Goal: Information Seeking & Learning: Learn about a topic

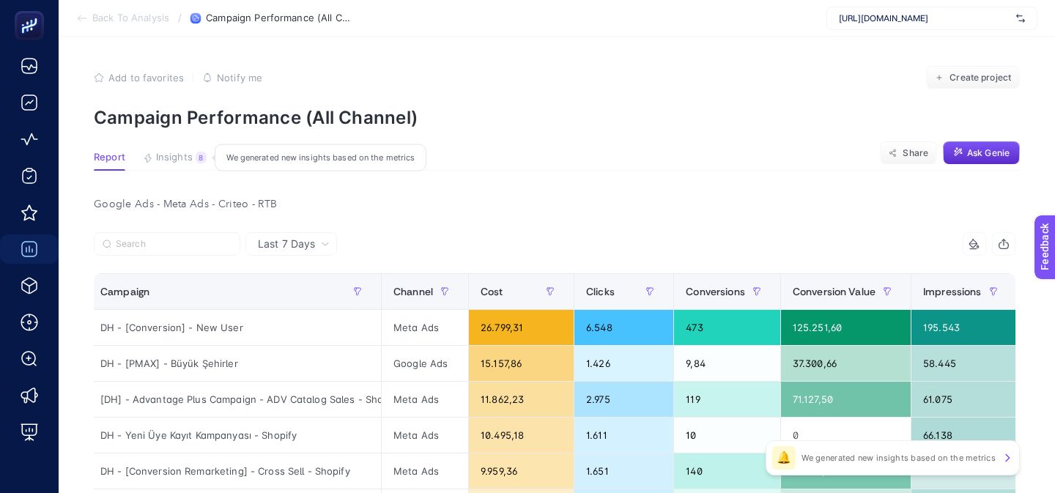
click at [196, 158] on div "8" at bounding box center [201, 158] width 11 height 12
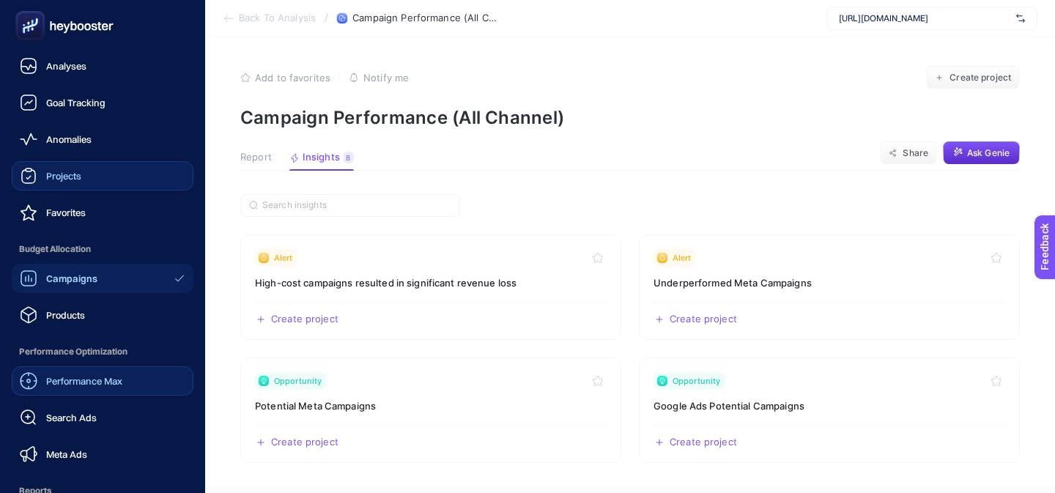
click at [94, 169] on link "Projects" at bounding box center [103, 175] width 182 height 29
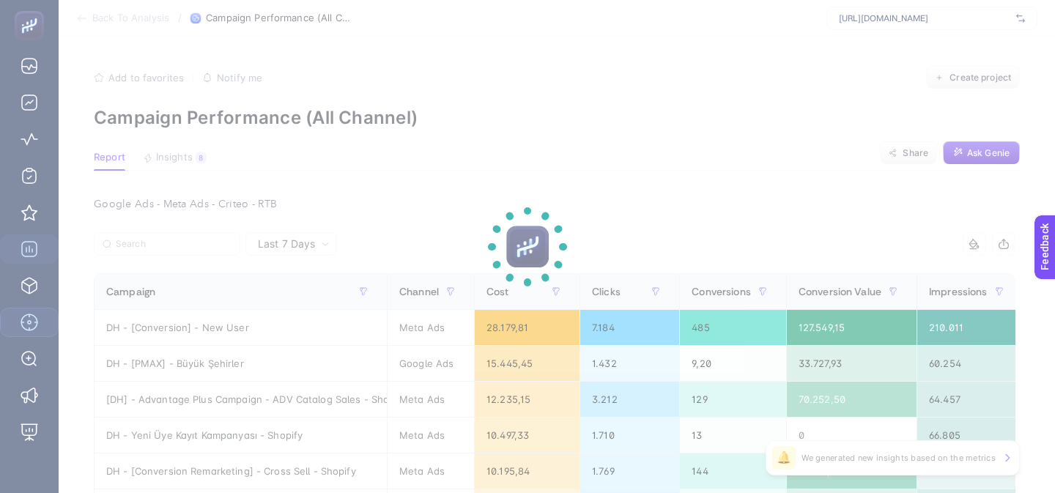
click at [53, 122] on section at bounding box center [527, 246] width 1055 height 493
click at [72, 122] on section at bounding box center [527, 246] width 1055 height 493
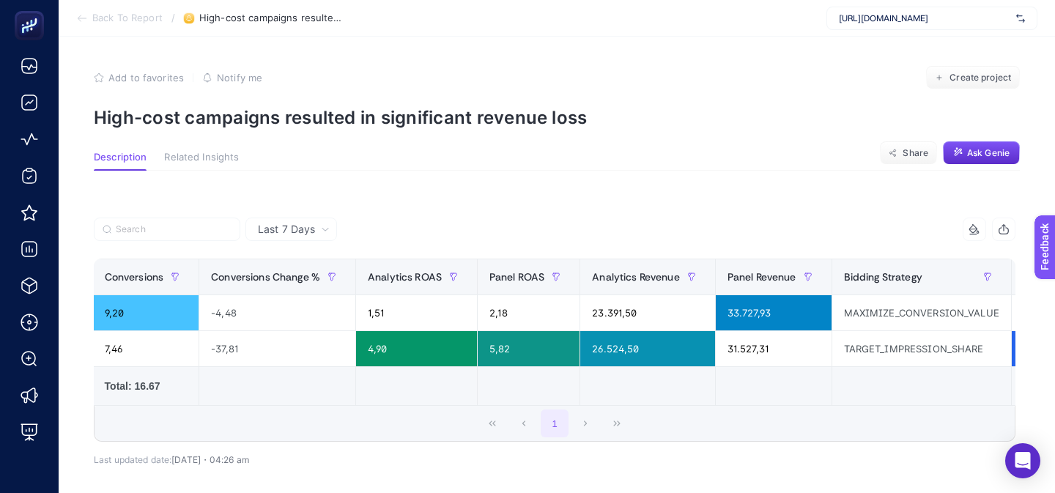
scroll to position [0, 903]
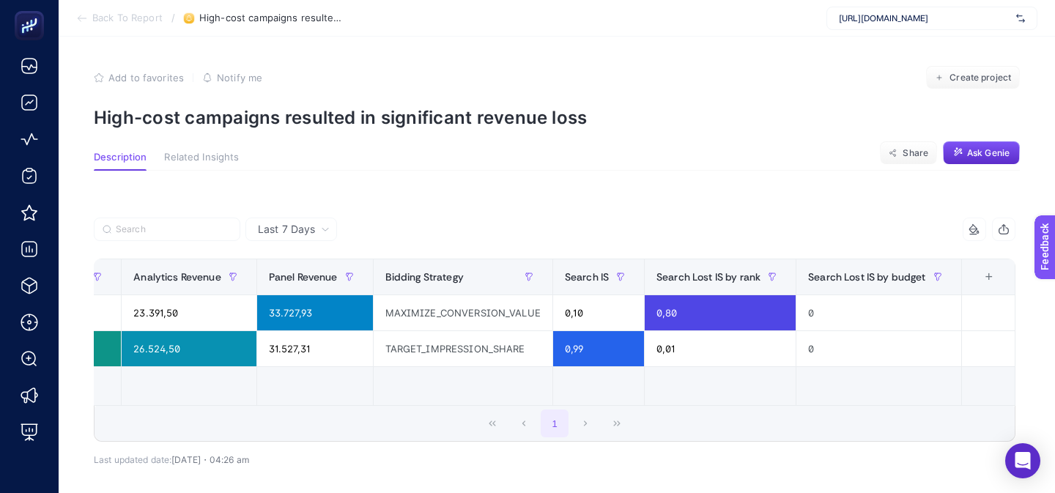
click at [991, 277] on div "+" at bounding box center [989, 277] width 28 height 12
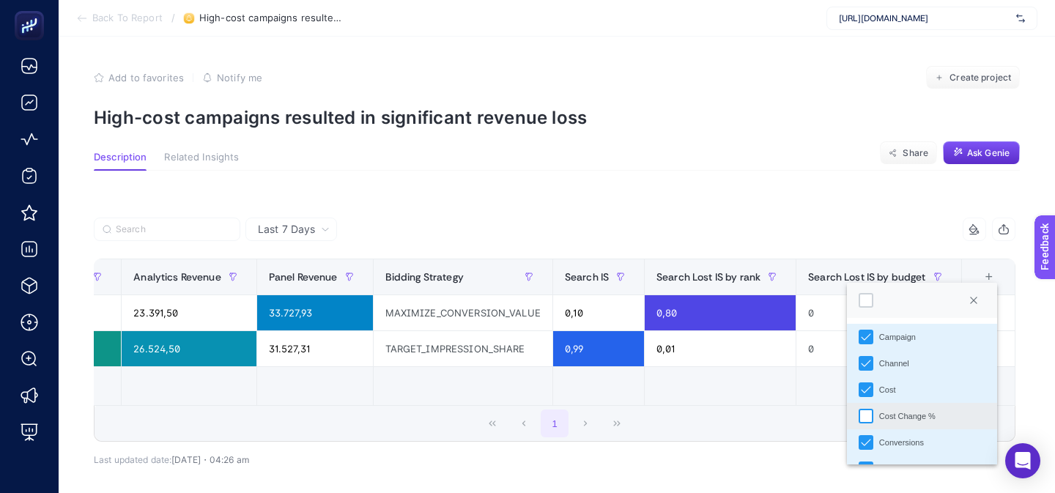
click at [869, 415] on div "Cost Change %" at bounding box center [866, 416] width 15 height 15
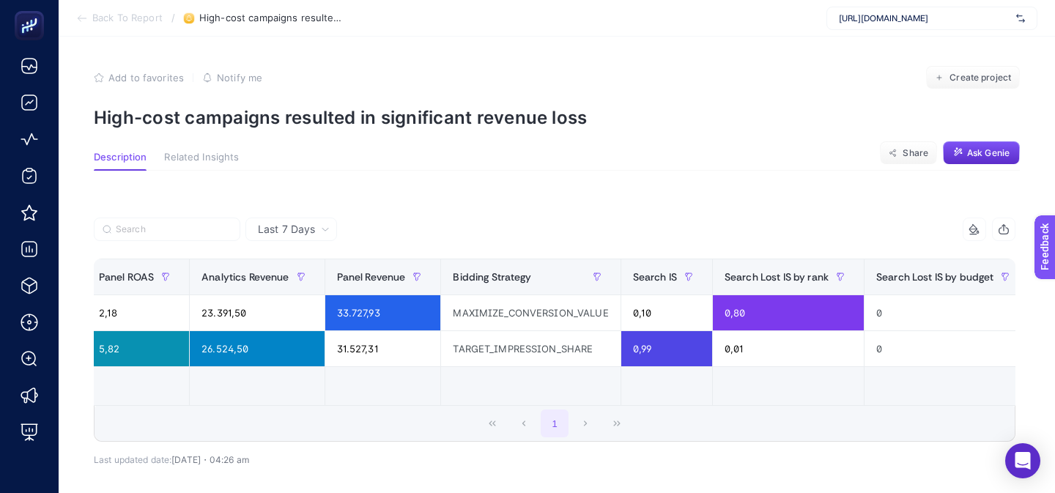
scroll to position [0, 1024]
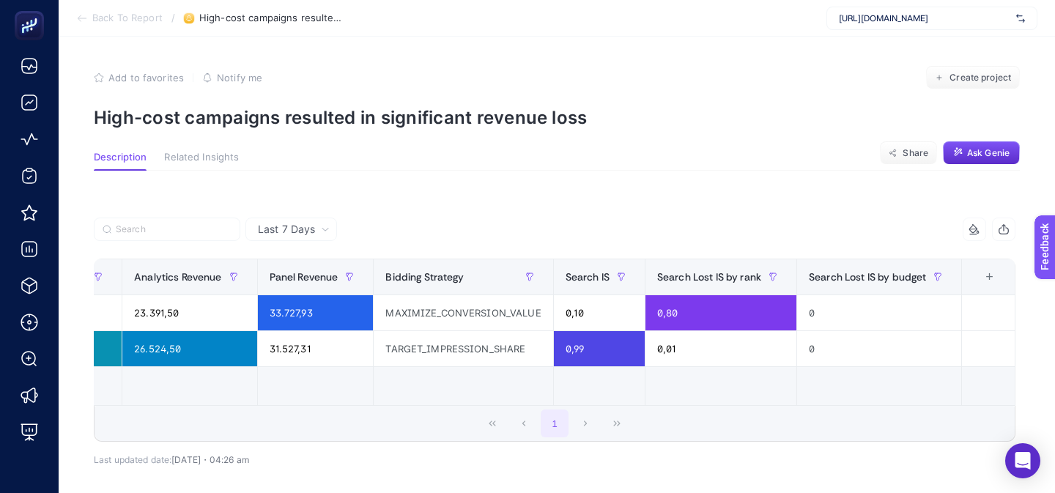
click at [980, 276] on div "+" at bounding box center [990, 277] width 28 height 12
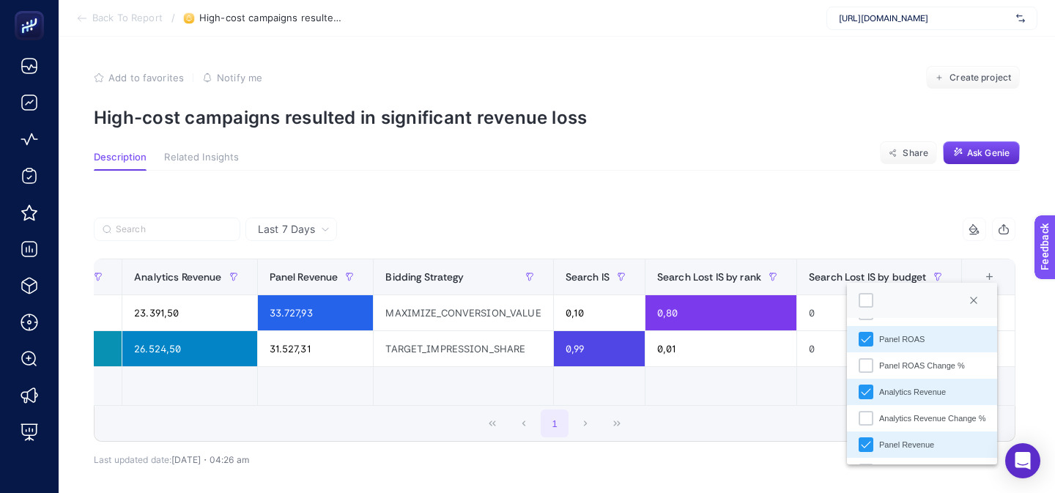
scroll to position [207, 0]
click at [869, 418] on div "Analytics Revenue Change %" at bounding box center [866, 420] width 15 height 15
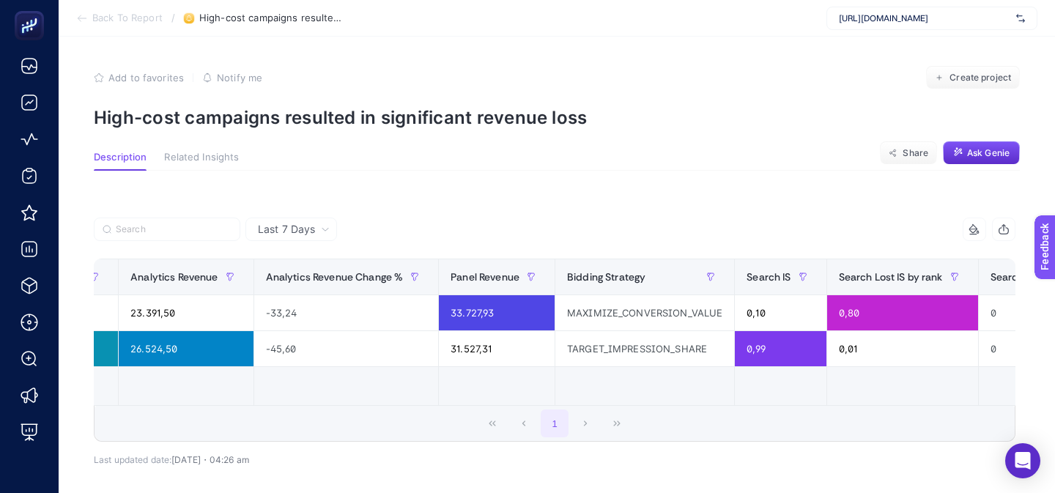
click at [576, 394] on td at bounding box center [645, 386] width 180 height 39
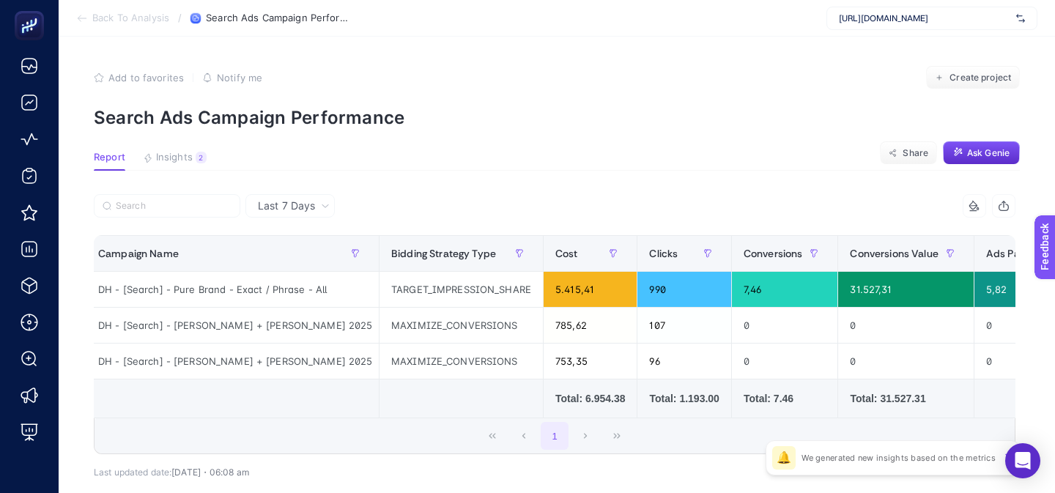
scroll to position [0, 5]
click at [184, 172] on article "Add to favorites false Notify me Create project Search Ads Campaign Performance…" at bounding box center [557, 304] width 997 height 535
click at [179, 158] on span "Insights" at bounding box center [174, 158] width 37 height 12
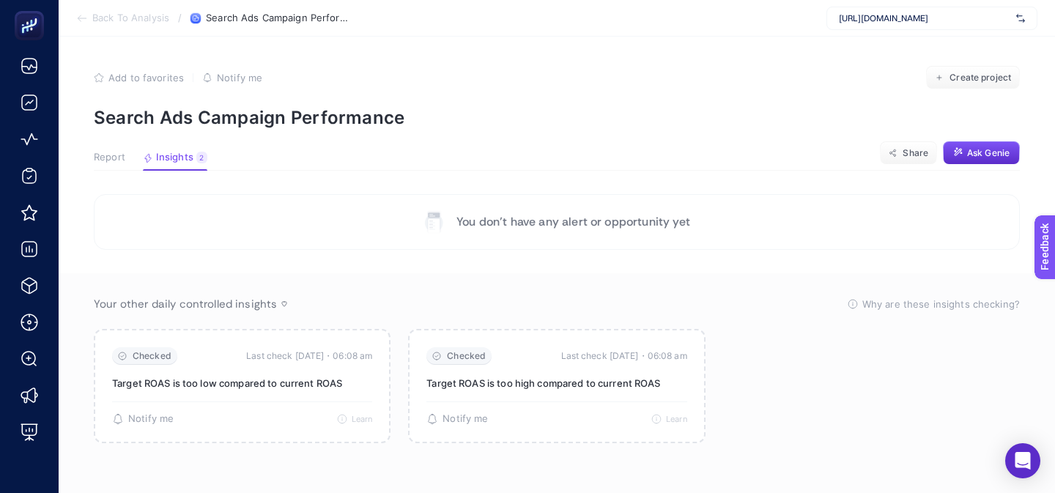
click at [114, 162] on span "Report" at bounding box center [110, 158] width 32 height 12
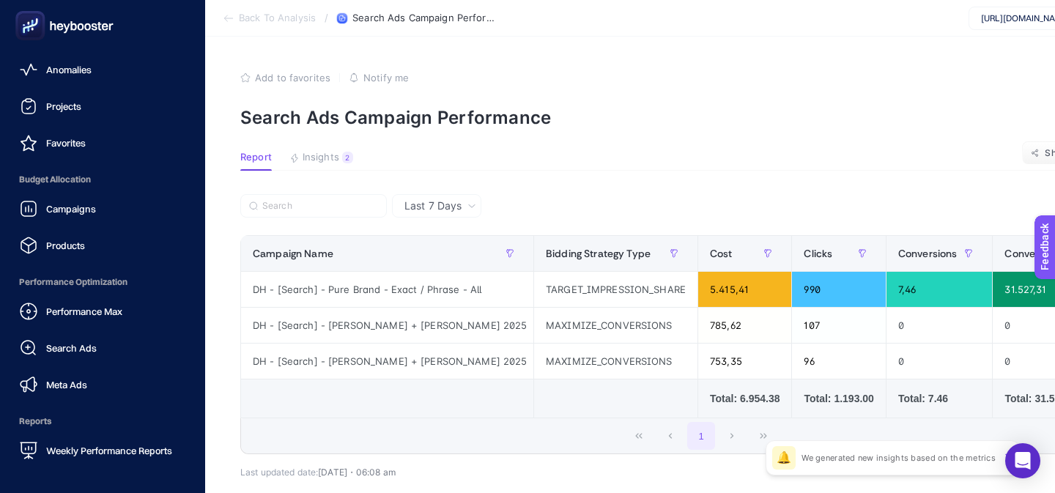
scroll to position [69, 0]
click at [77, 336] on link "Search Ads" at bounding box center [103, 348] width 182 height 29
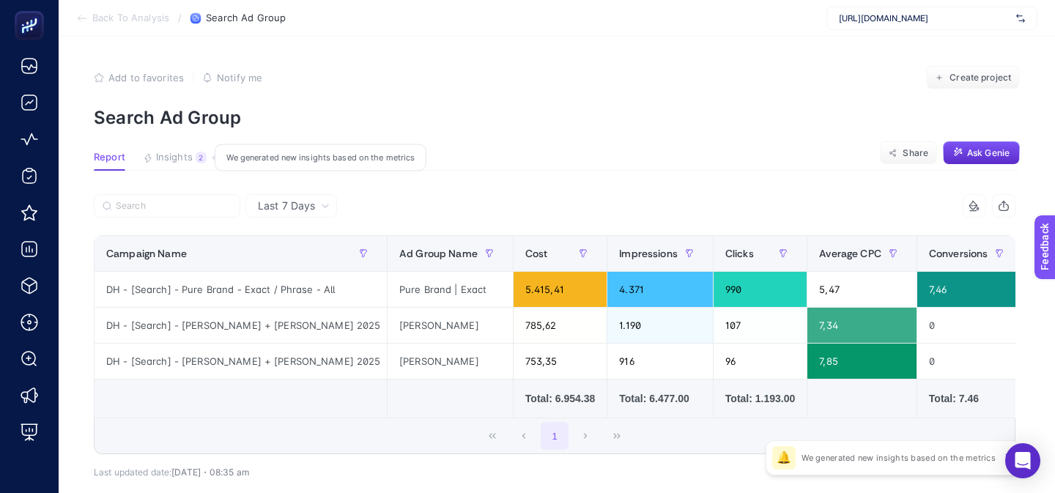
click at [188, 160] on span "Insights" at bounding box center [174, 158] width 37 height 12
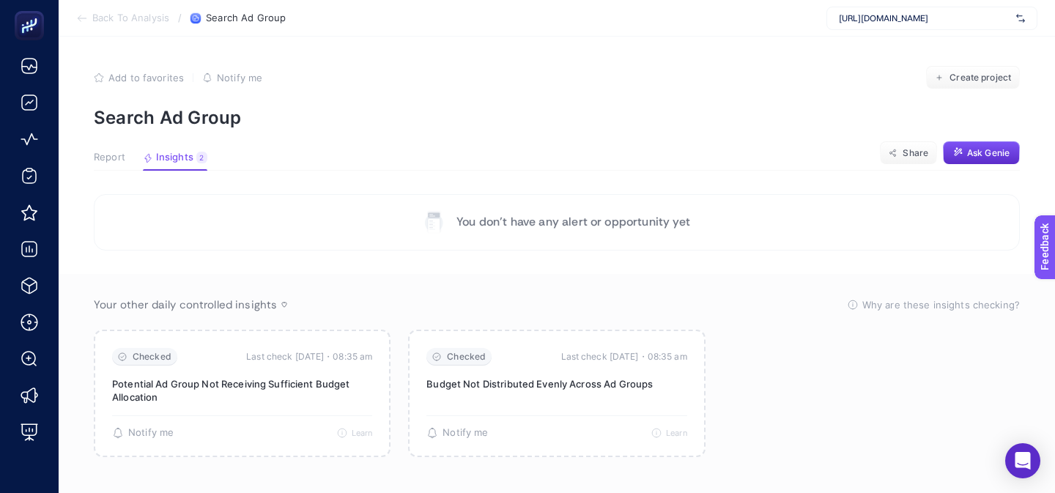
click at [100, 155] on span "Report" at bounding box center [110, 158] width 32 height 12
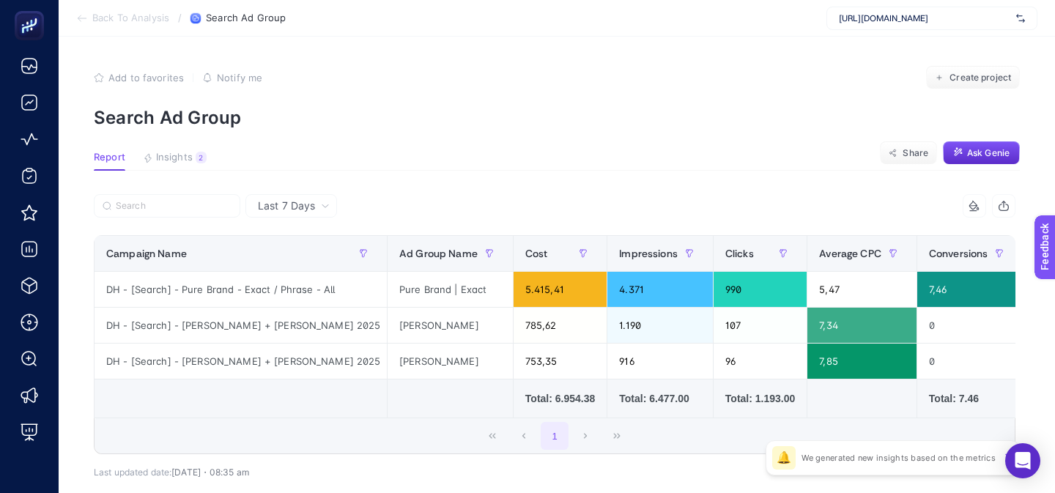
click at [486, 125] on p "Search Ad Group" at bounding box center [557, 117] width 926 height 21
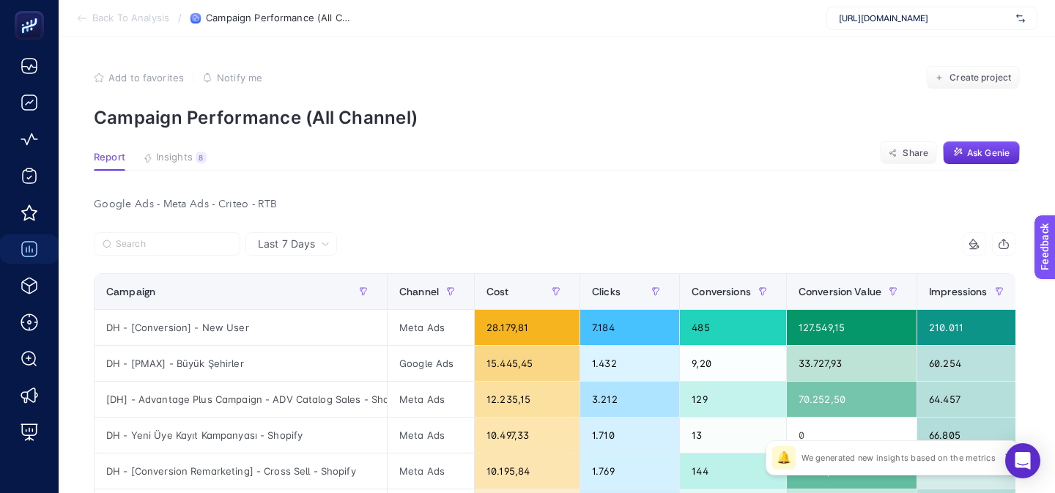
click at [179, 160] on span "Insights" at bounding box center [174, 158] width 37 height 12
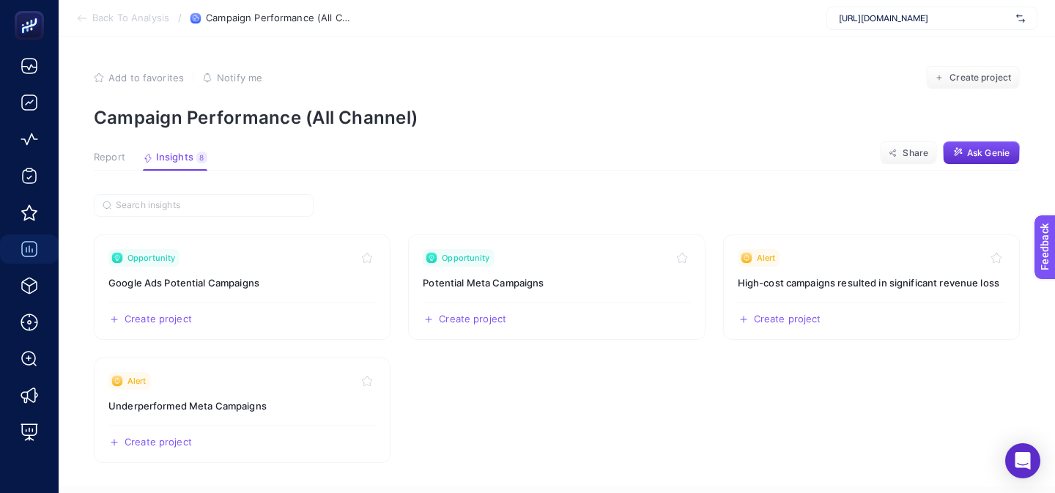
click at [115, 163] on span "Report" at bounding box center [110, 158] width 32 height 12
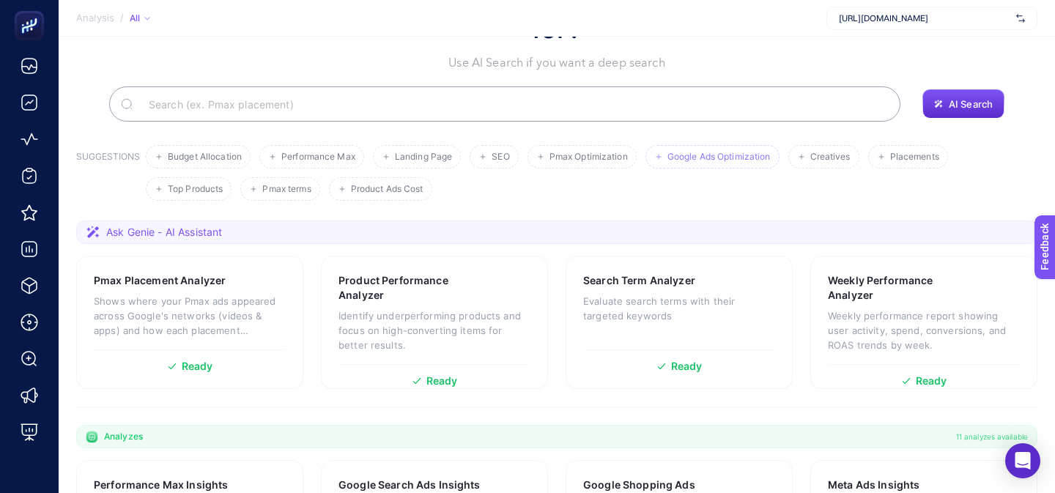
scroll to position [483, 0]
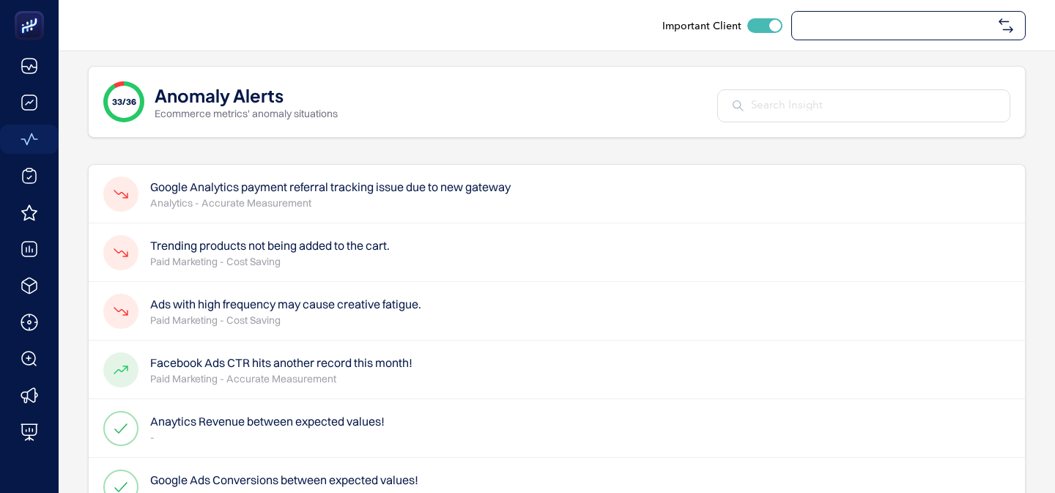
checkbox input "true"
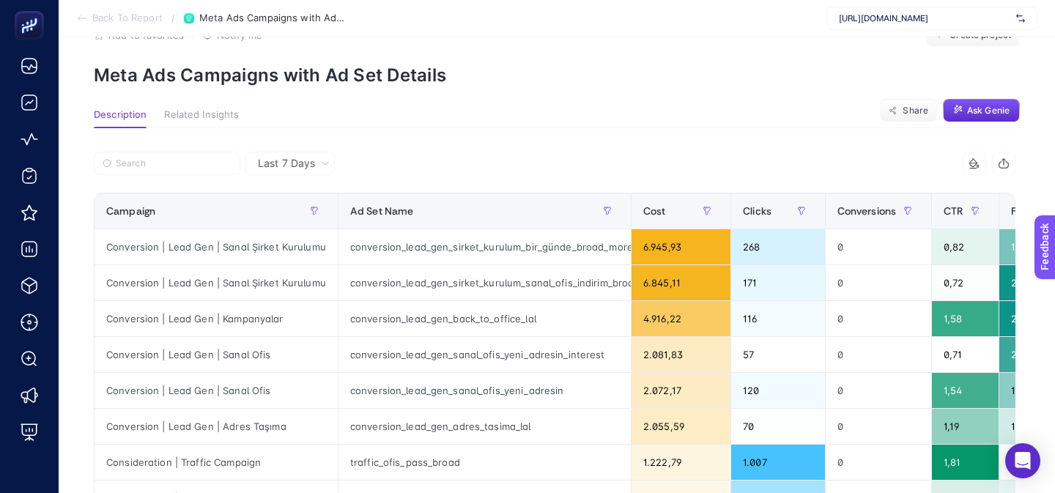
scroll to position [40, 0]
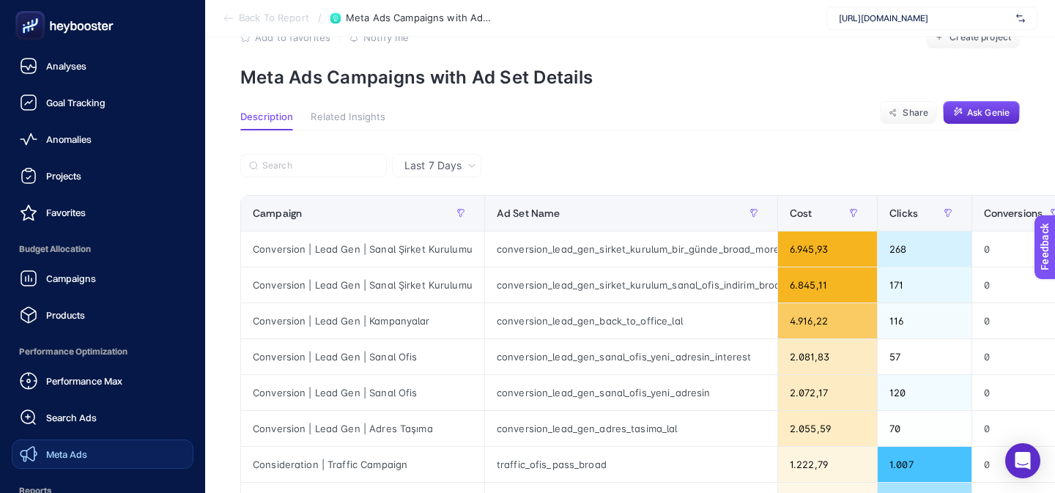
click at [55, 453] on span "Meta Ads" at bounding box center [66, 455] width 41 height 12
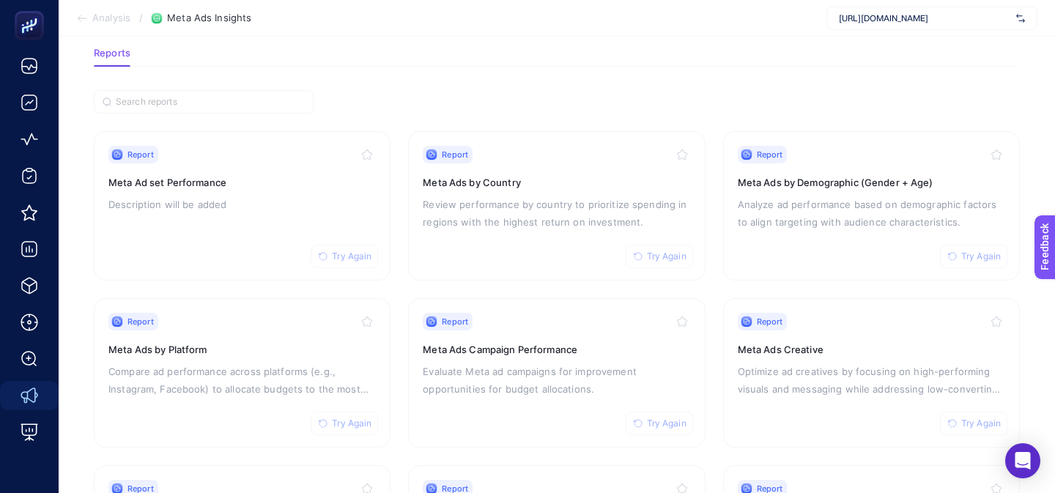
scroll to position [70, 0]
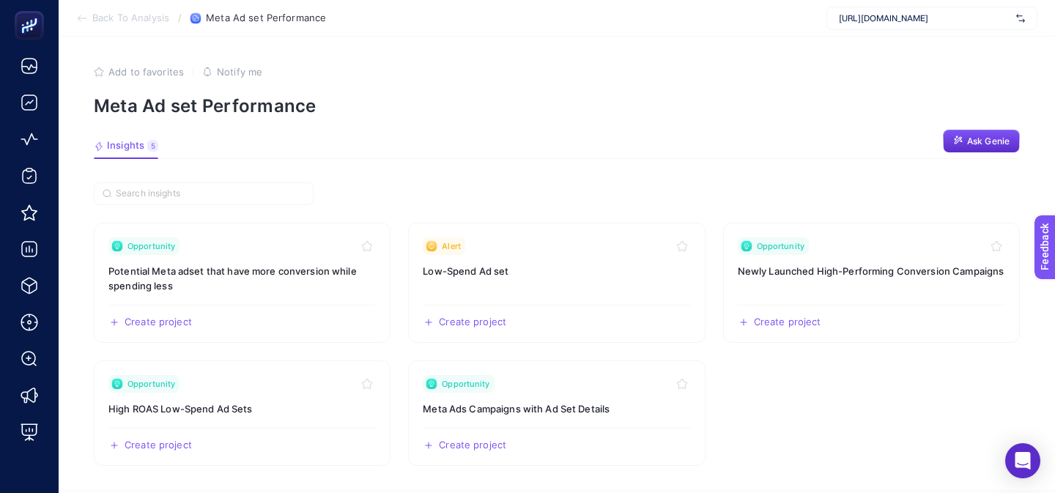
click at [535, 204] on section "Opportunity Potential Meta adset that have more conversion while spending less …" at bounding box center [557, 427] width 926 height 490
click at [202, 150] on section "Insights 5 We generated new insights based on the metrics Ask Genie" at bounding box center [557, 149] width 926 height 19
click at [277, 402] on h3 "High ROAS Low-Spend Ad Sets" at bounding box center [241, 409] width 267 height 15
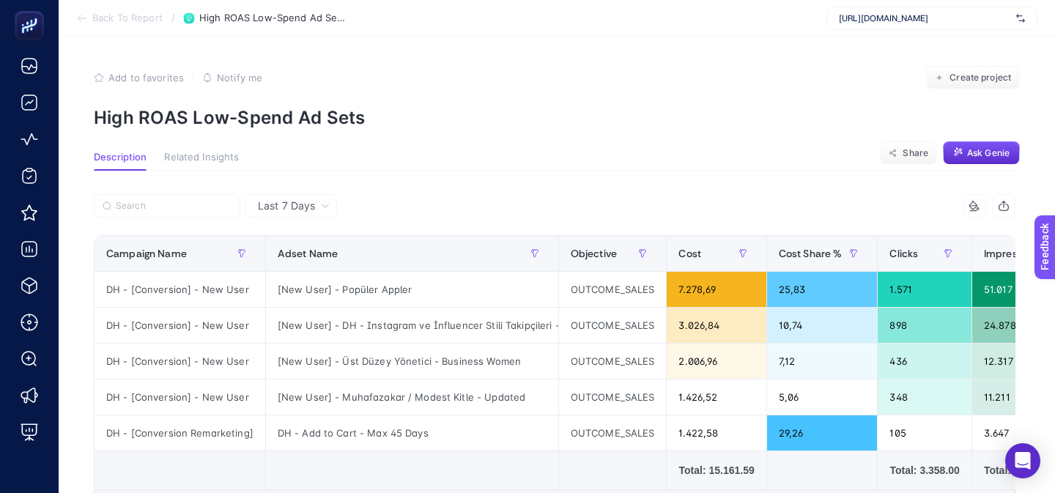
click at [84, 21] on icon at bounding box center [82, 18] width 12 height 12
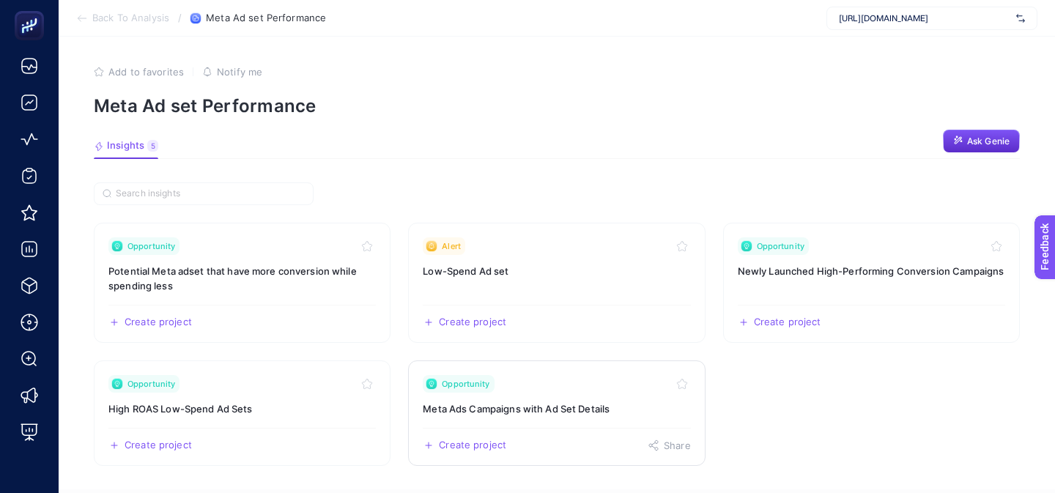
click at [520, 421] on link "Opportunity Meta Ads Campaigns with Ad Set Details Create project Share" at bounding box center [556, 414] width 297 height 106
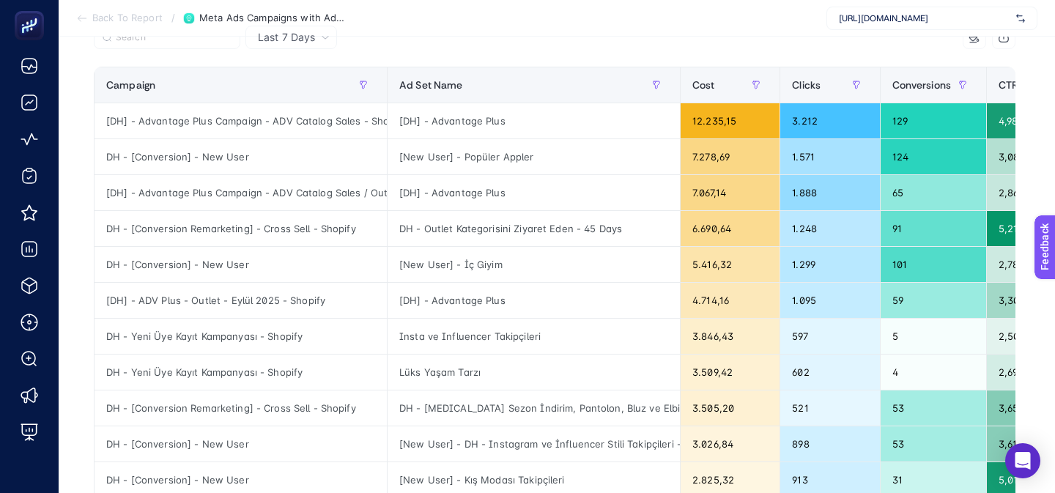
scroll to position [166, 0]
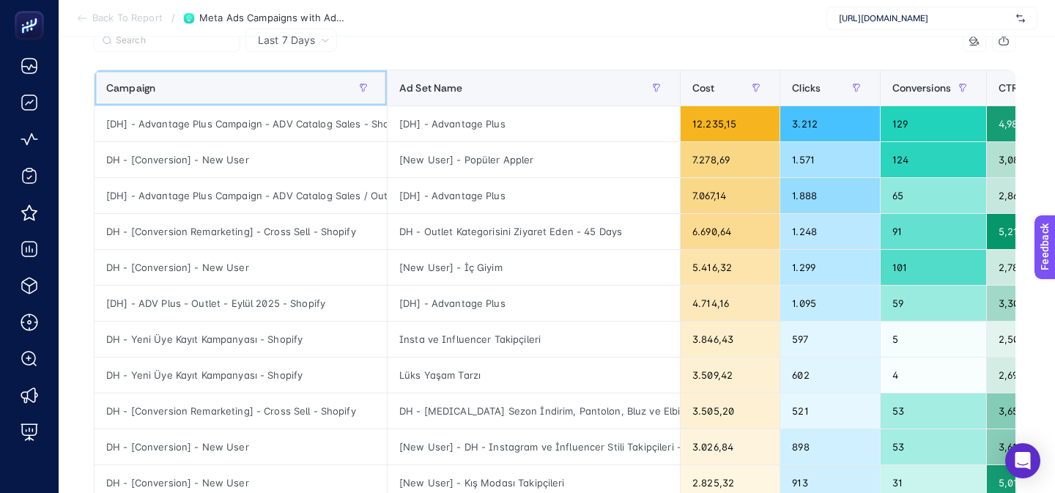
click at [278, 88] on div "Campaign" at bounding box center [240, 87] width 269 height 23
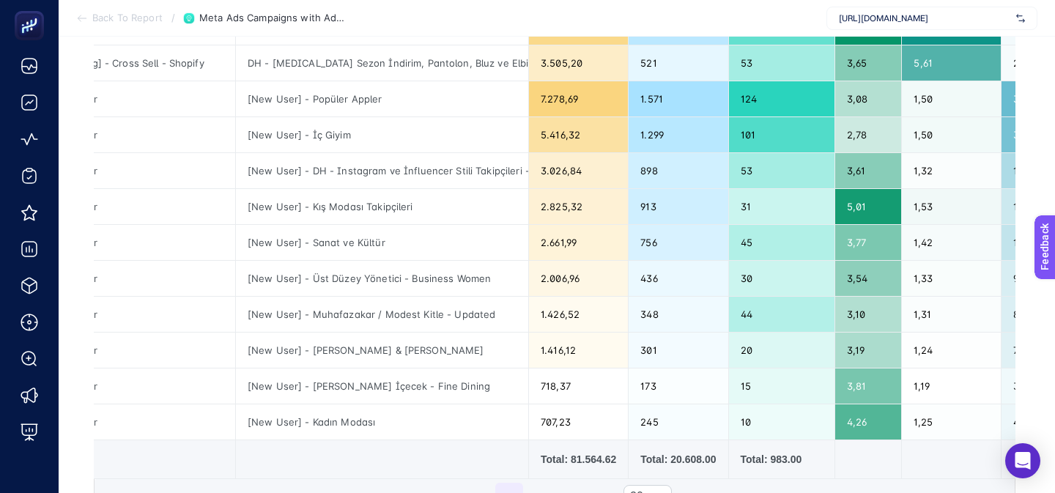
scroll to position [701, 0]
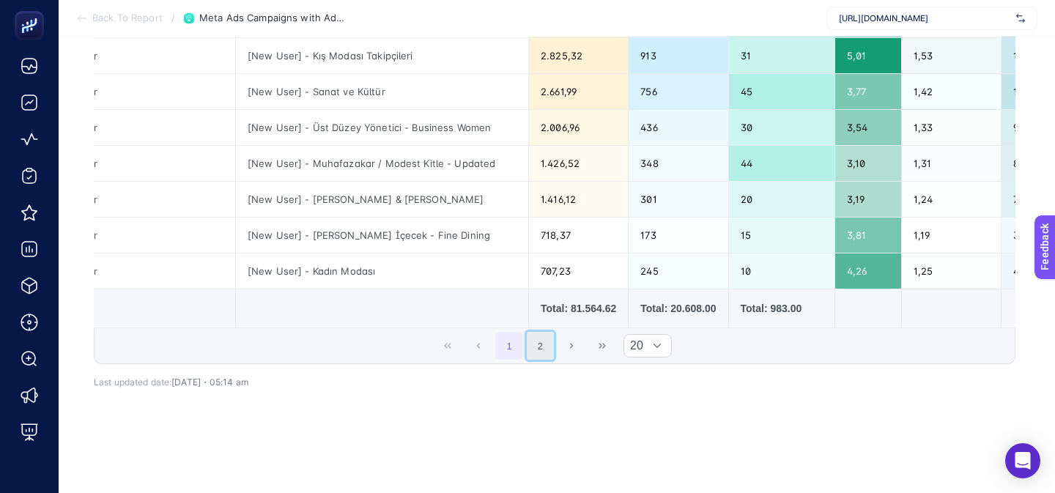
click at [539, 359] on button "2" at bounding box center [541, 346] width 28 height 28
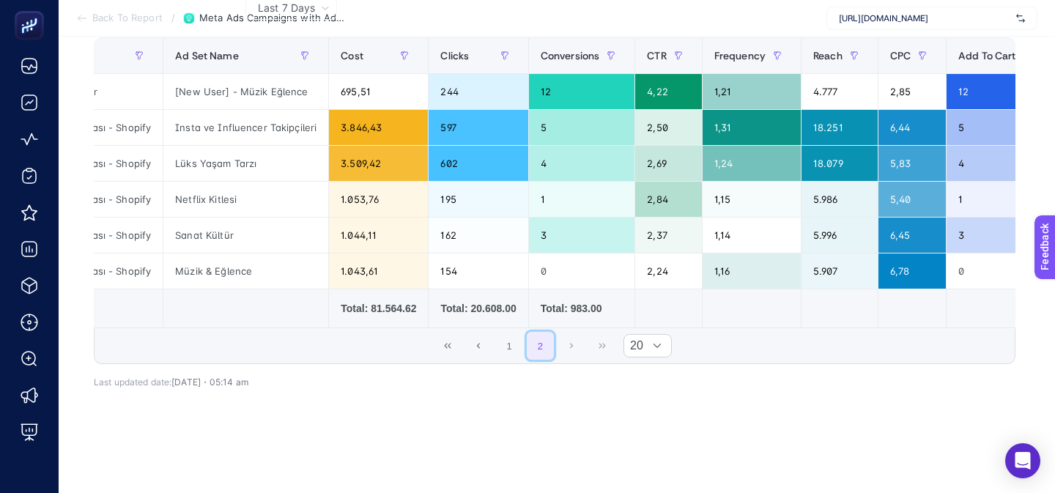
scroll to position [198, 0]
click at [521, 352] on button "1" at bounding box center [509, 346] width 28 height 28
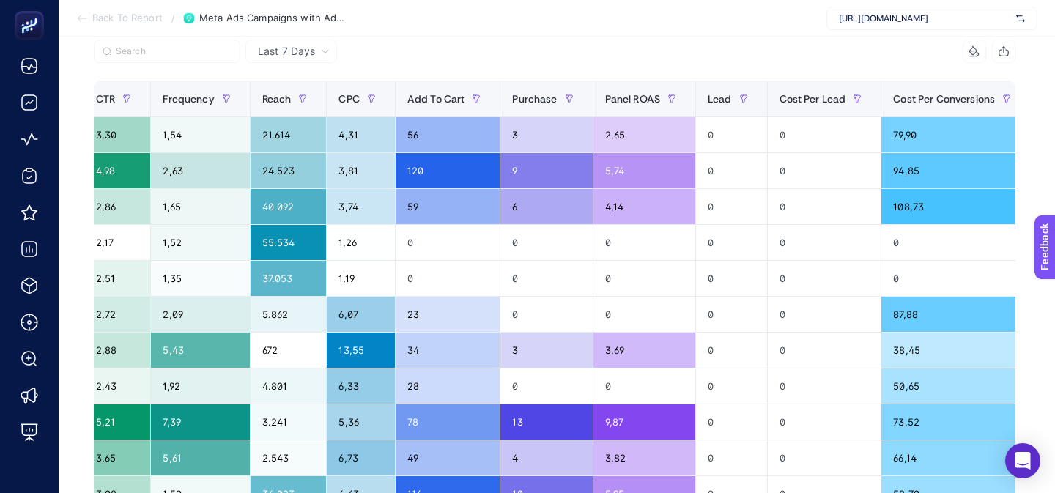
scroll to position [0, 982]
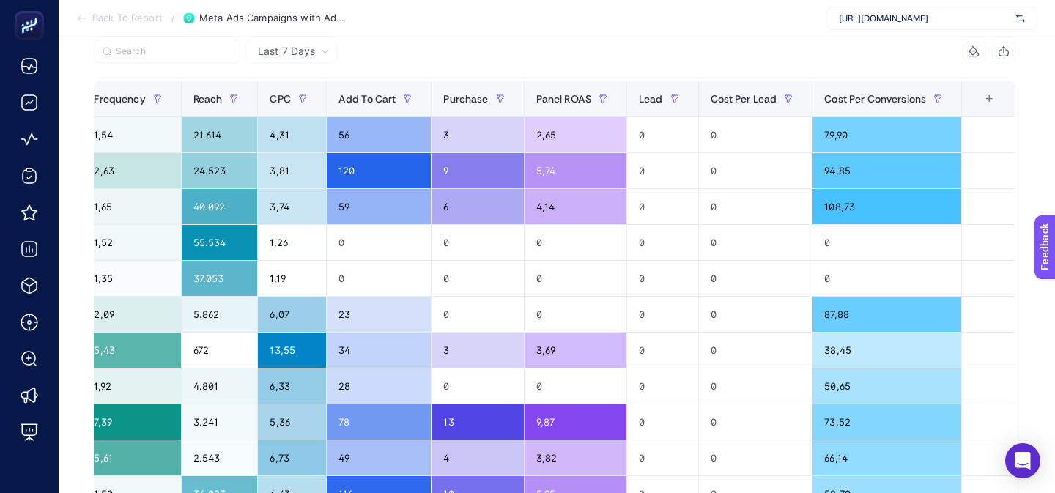
click at [989, 93] on div "+" at bounding box center [989, 99] width 28 height 12
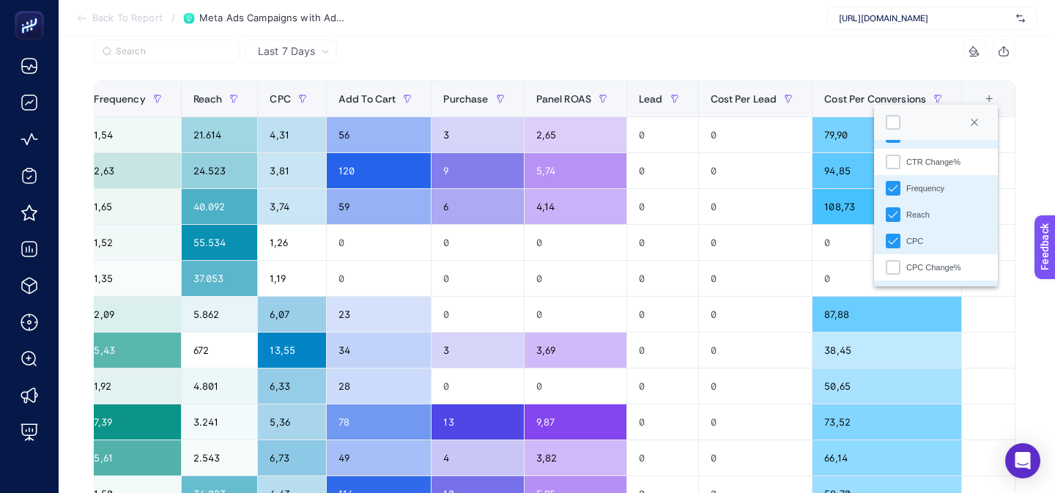
scroll to position [204, 0]
click at [783, 62] on div "13 items selected" at bounding box center [785, 51] width 461 height 23
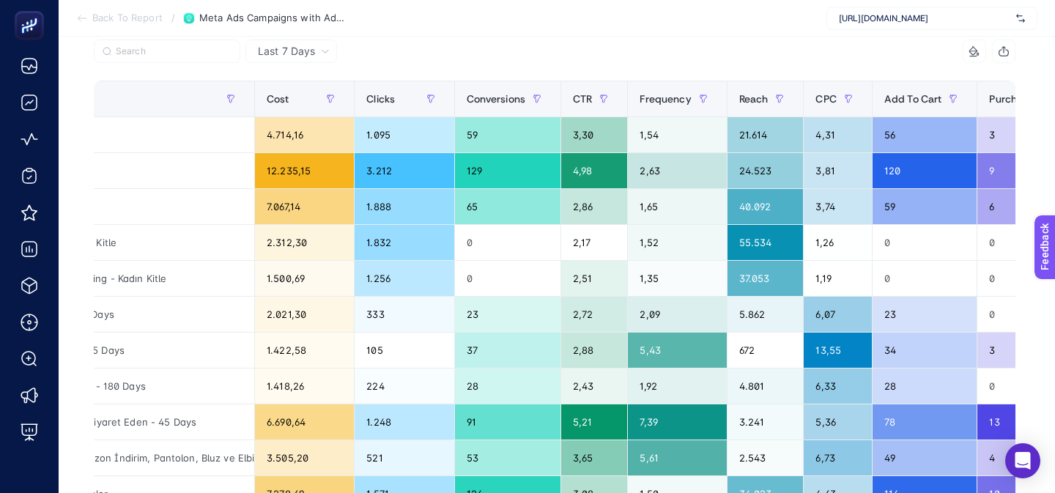
scroll to position [155, 0]
